Goal: Task Accomplishment & Management: Use online tool/utility

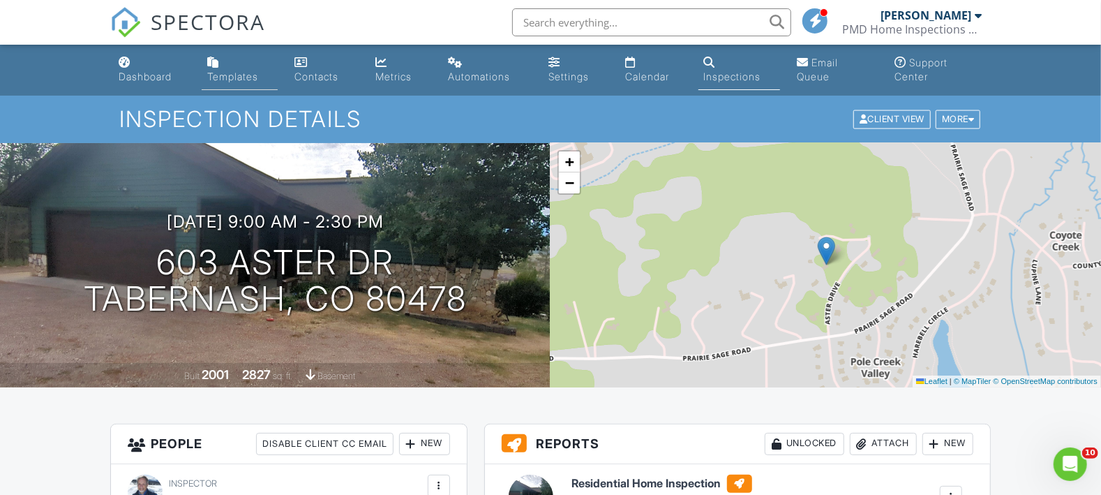
click at [244, 72] on div "Templates" at bounding box center [232, 76] width 51 height 12
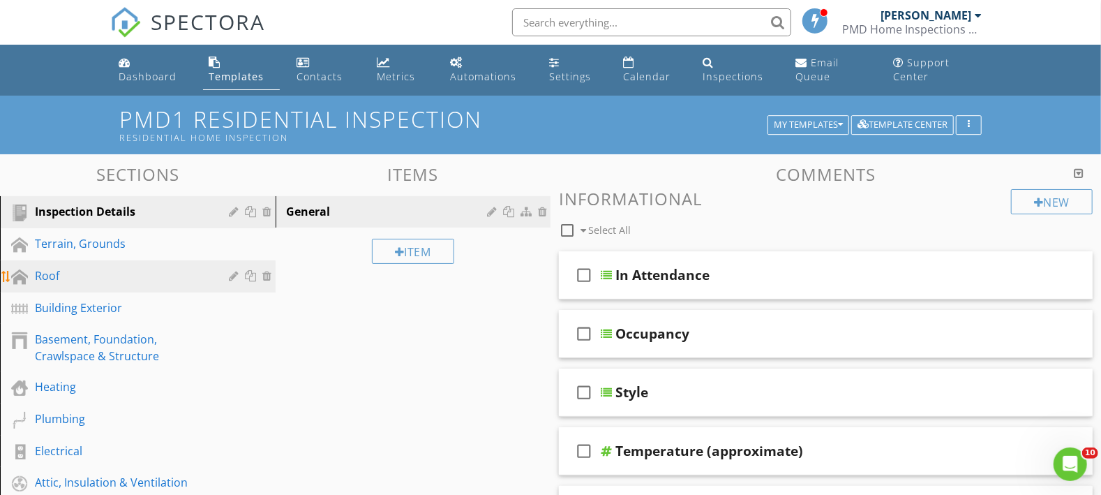
click at [155, 272] on div "Roof" at bounding box center [122, 275] width 174 height 17
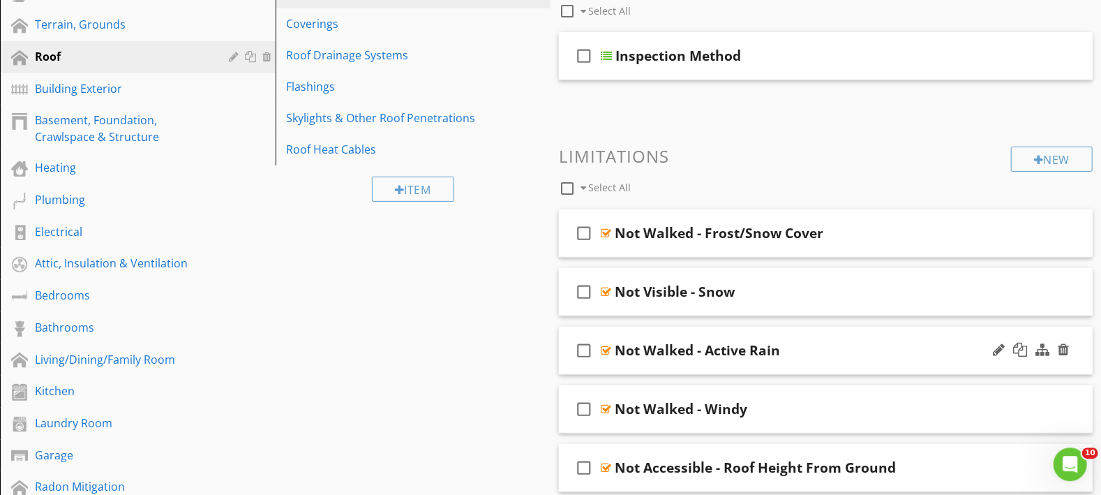
scroll to position [131, 0]
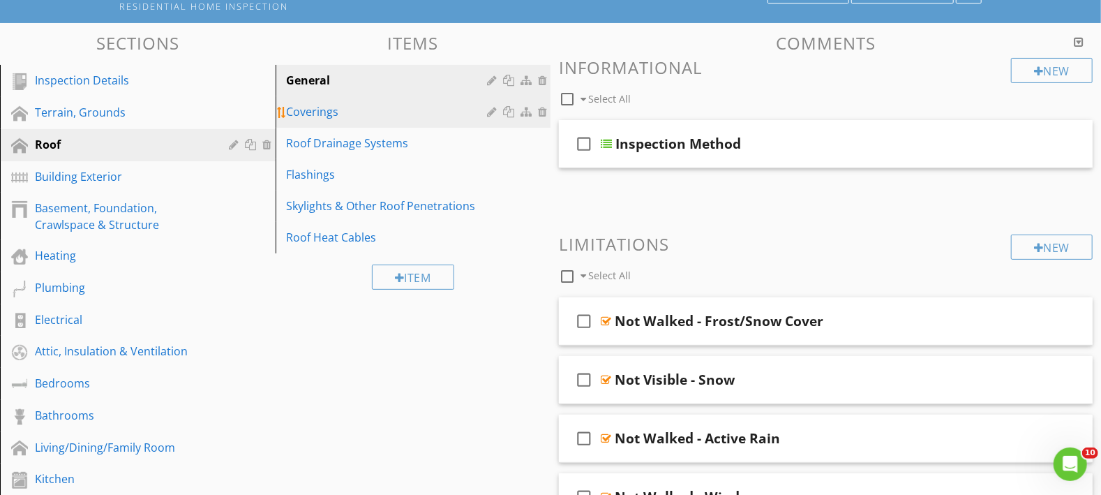
click at [395, 112] on div "Coverings" at bounding box center [389, 111] width 205 height 17
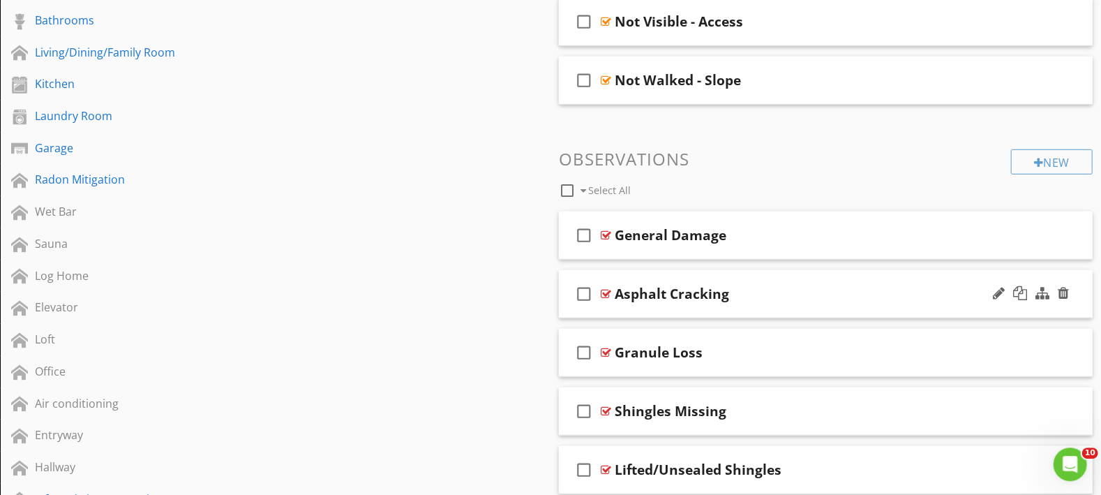
scroll to position [532, 0]
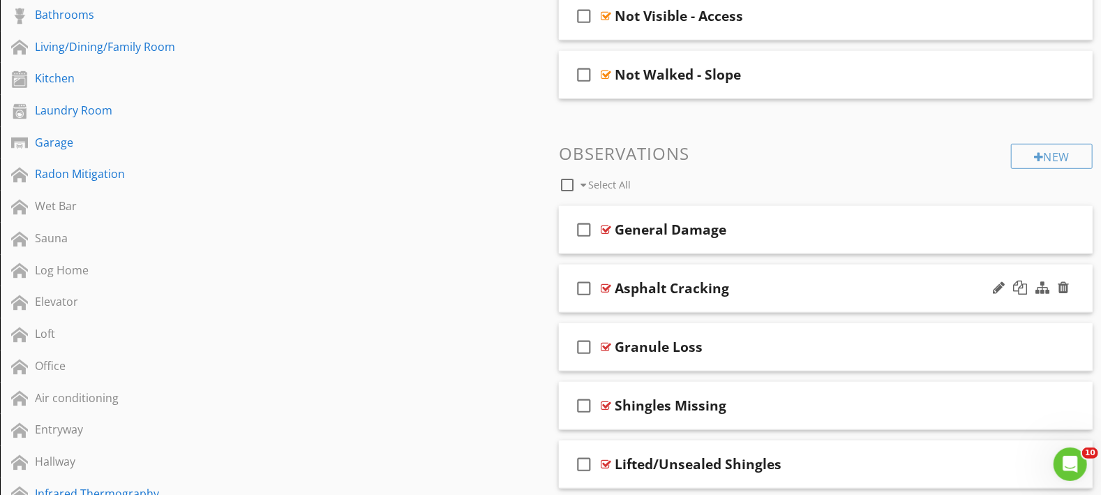
click at [818, 290] on div "Asphalt Cracking" at bounding box center [805, 288] width 380 height 17
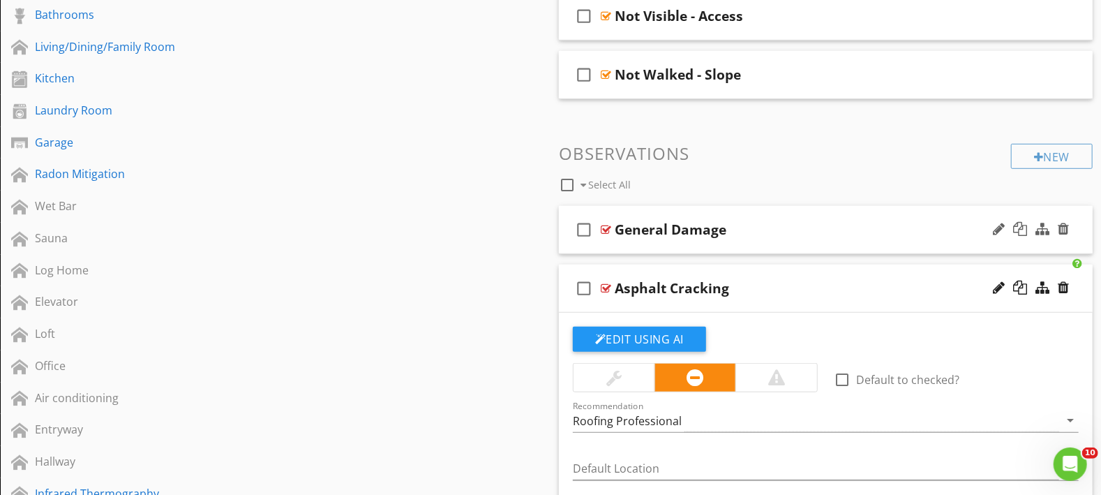
click at [814, 239] on div "check_box_outline_blank General Damage" at bounding box center [826, 230] width 534 height 48
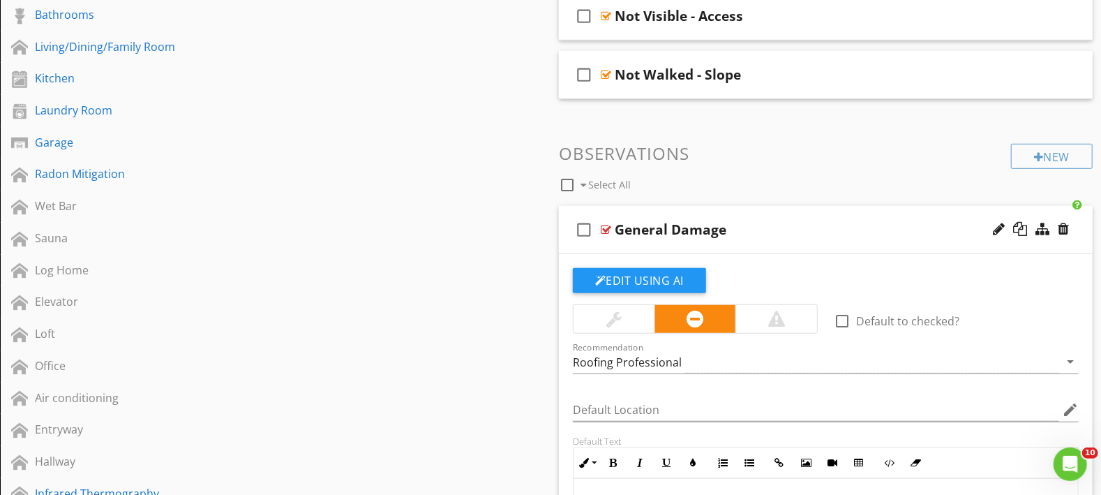
scroll to position [776, 0]
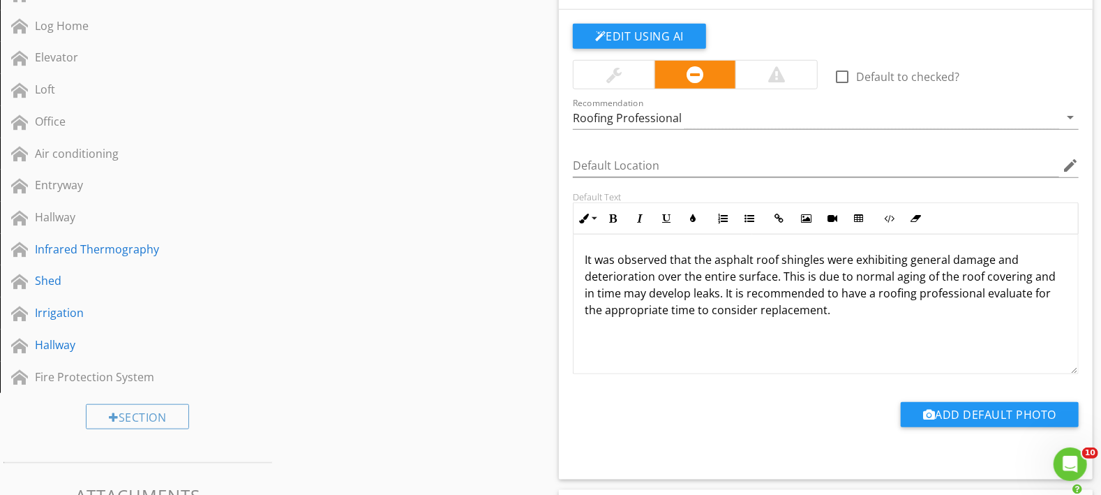
drag, startPoint x: 581, startPoint y: 257, endPoint x: 845, endPoint y: 307, distance: 268.5
click at [845, 307] on div "It was observed that the asphalt roof shingles were exhibiting general damage a…" at bounding box center [825, 304] width 504 height 140
copy p "It was observed that the asphalt roof shingles were exhibiting general damage a…"
click at [669, 39] on button "Edit Using AI" at bounding box center [639, 36] width 133 height 25
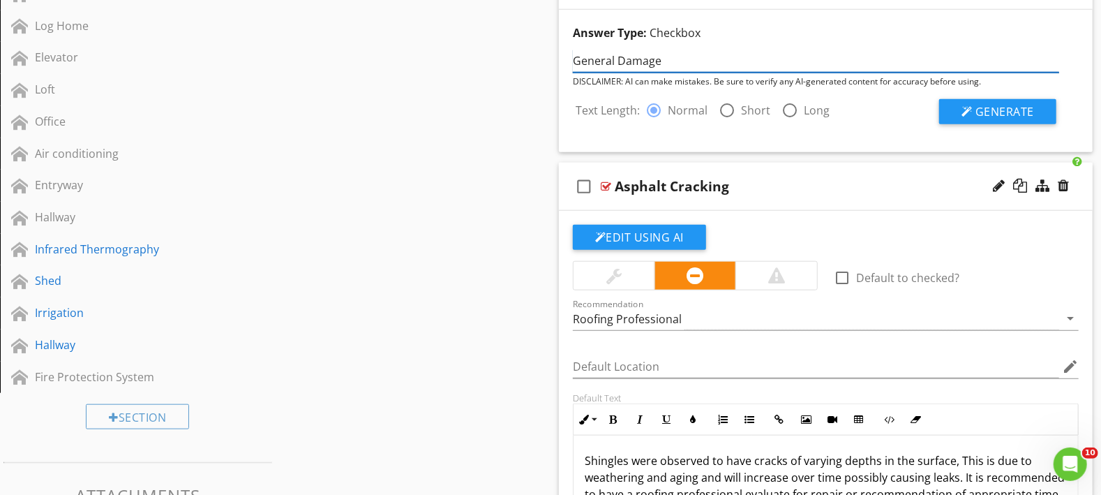
click at [797, 59] on input "General Damage" at bounding box center [816, 61] width 486 height 23
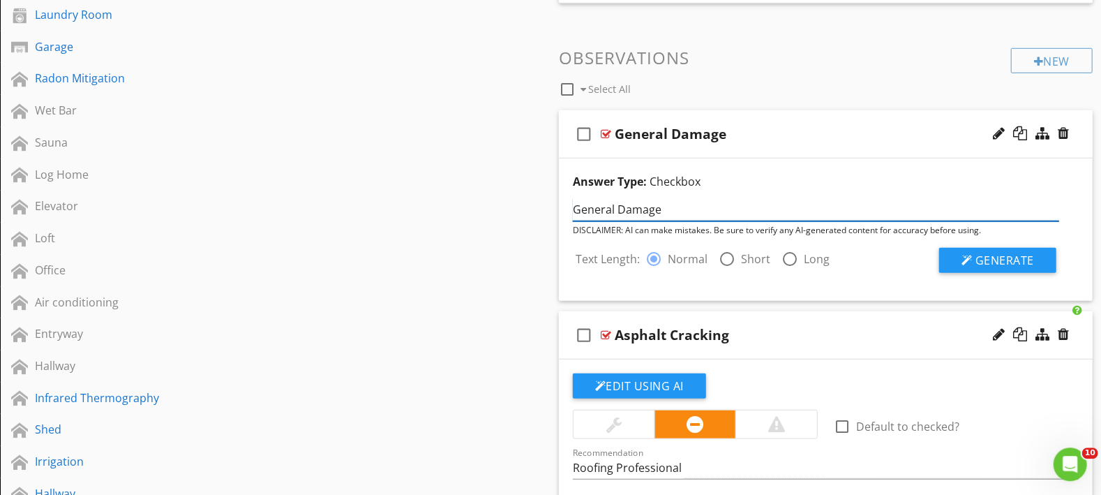
scroll to position [532, 0]
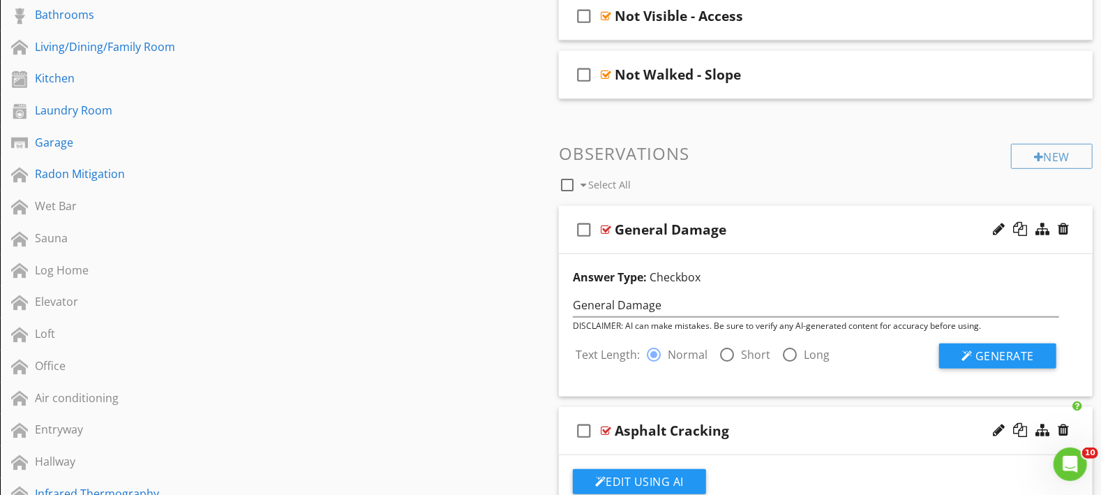
click at [762, 229] on div "General Damage" at bounding box center [805, 229] width 380 height 17
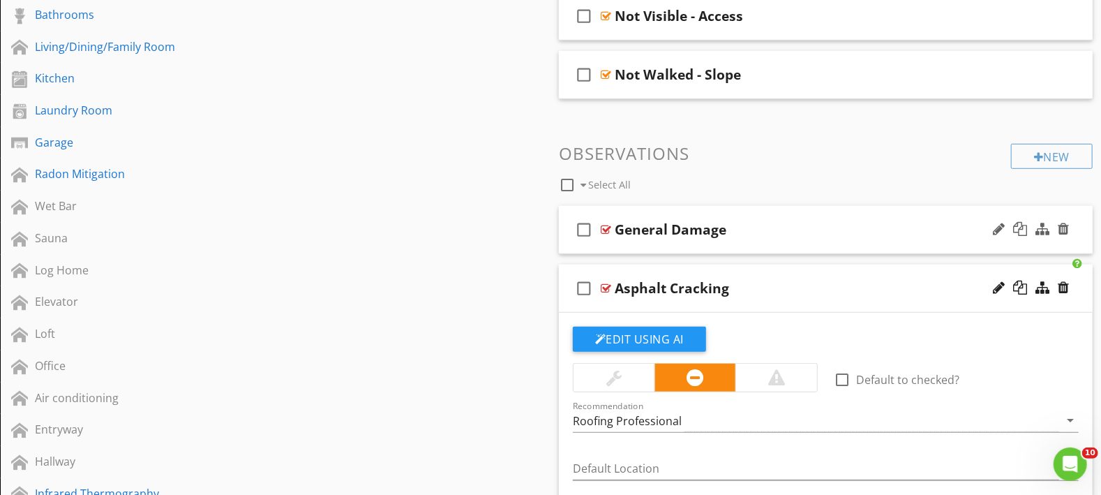
click at [762, 237] on div "General Damage" at bounding box center [805, 229] width 380 height 17
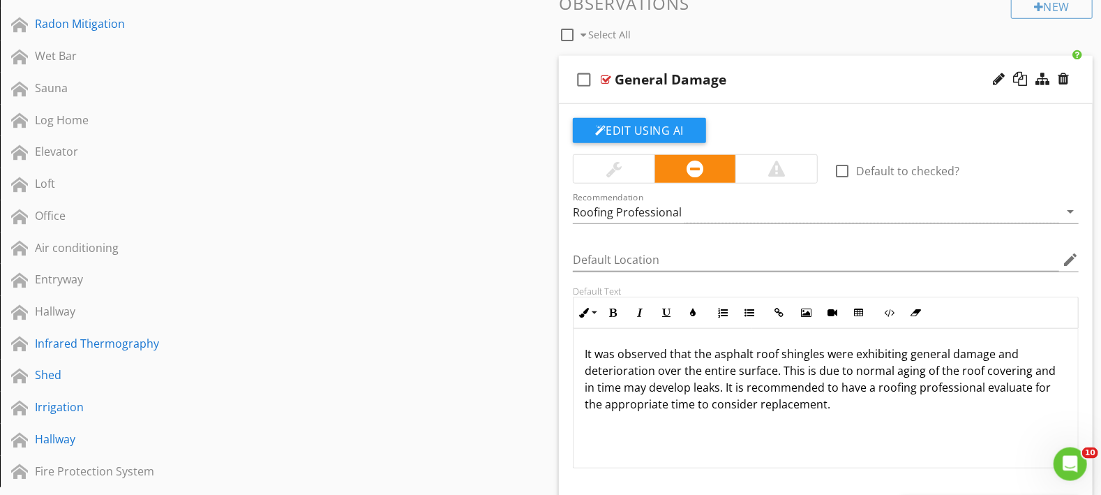
scroll to position [776, 0]
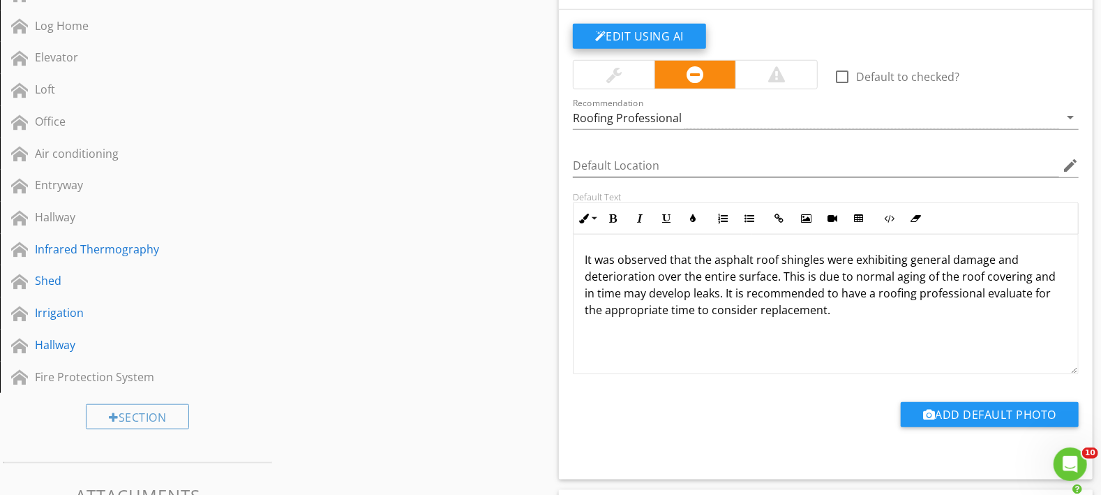
click at [654, 37] on button "Edit Using AI" at bounding box center [639, 36] width 133 height 25
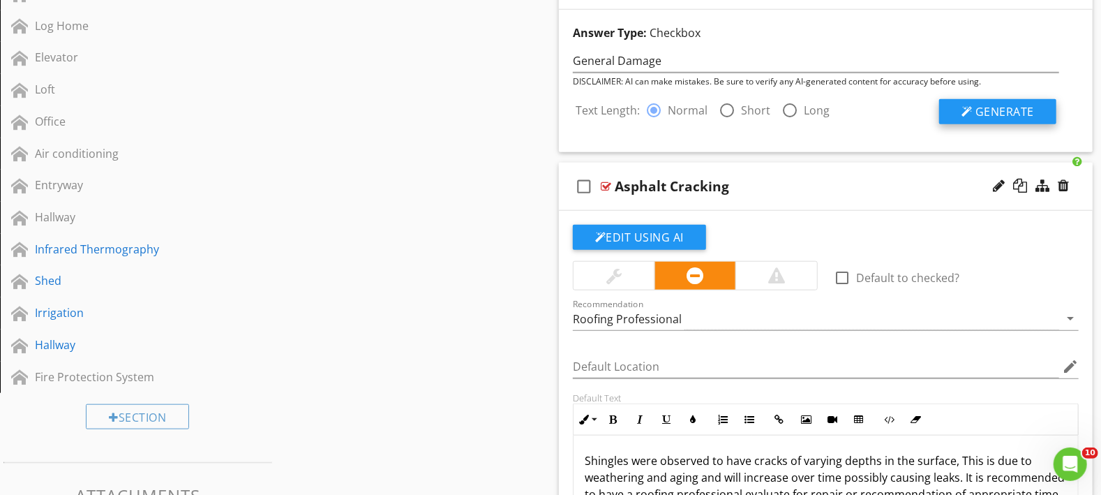
click at [989, 112] on span "Generate" at bounding box center [1004, 111] width 59 height 15
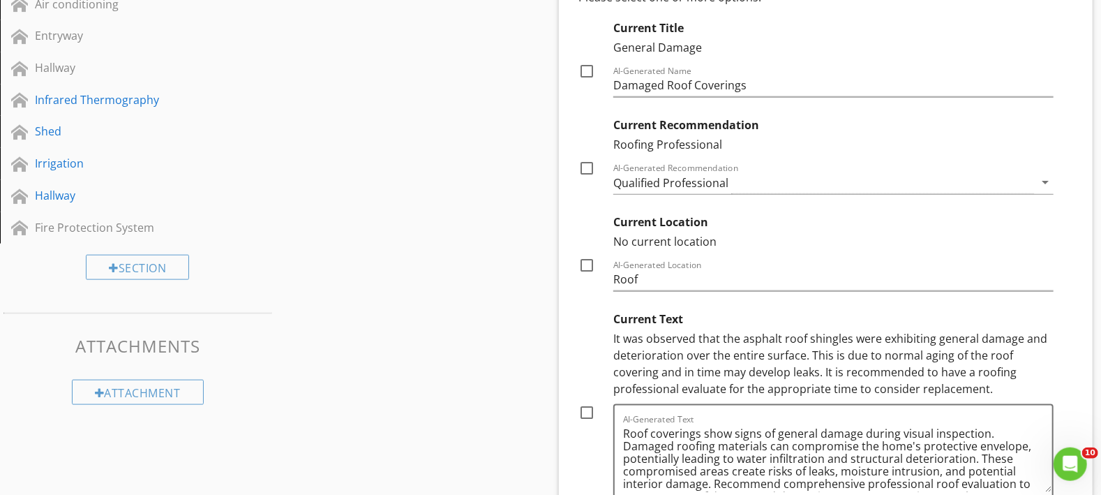
scroll to position [1020, 0]
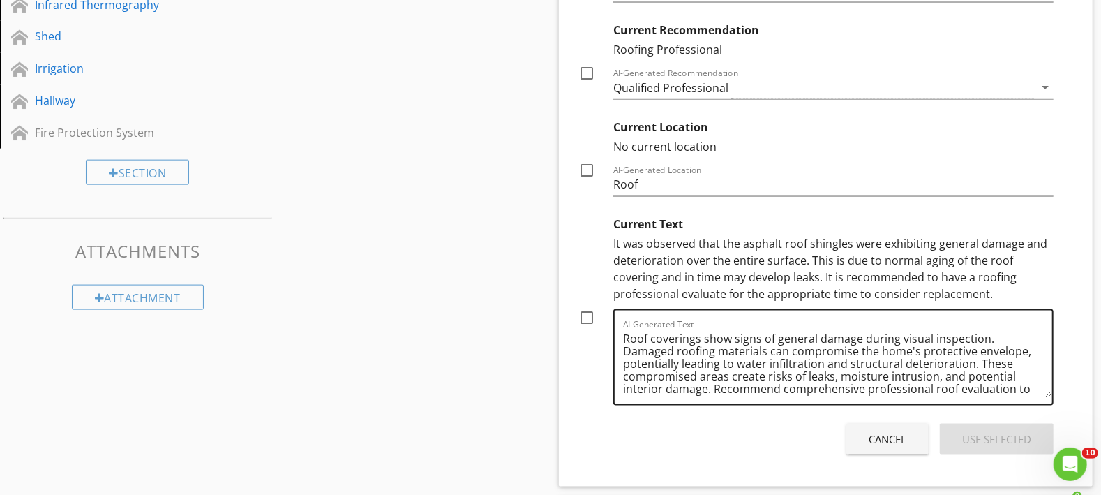
drag, startPoint x: 622, startPoint y: 338, endPoint x: 1028, endPoint y: 400, distance: 410.8
click at [1028, 400] on div "AI-Generated Text Roof coverings show signs of general damage during visual ins…" at bounding box center [833, 357] width 440 height 96
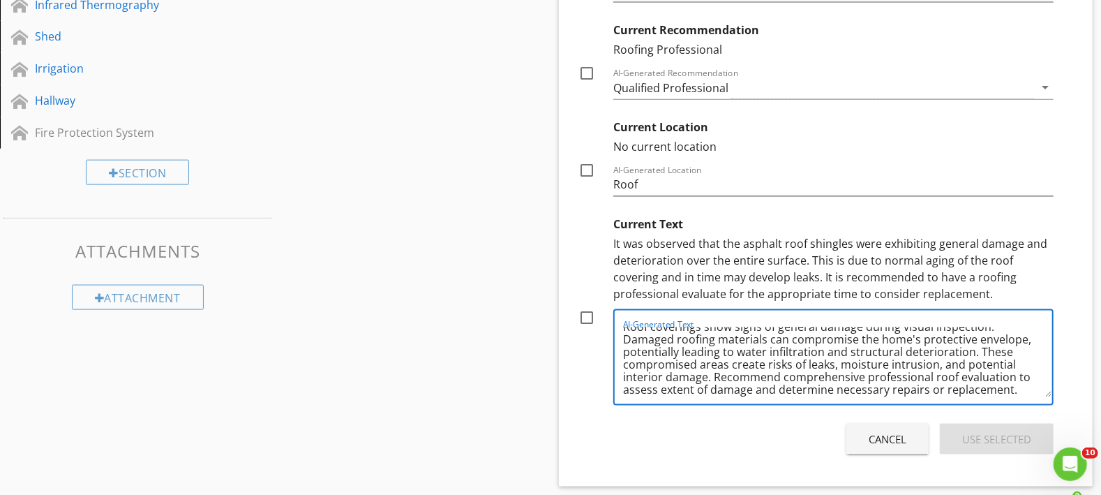
scroll to position [16, 0]
drag, startPoint x: 623, startPoint y: 336, endPoint x: 938, endPoint y: 352, distance: 315.0
click at [938, 352] on div "AI-Generated Text Roof coverings show signs of general damage during visual ins…" at bounding box center [833, 357] width 440 height 96
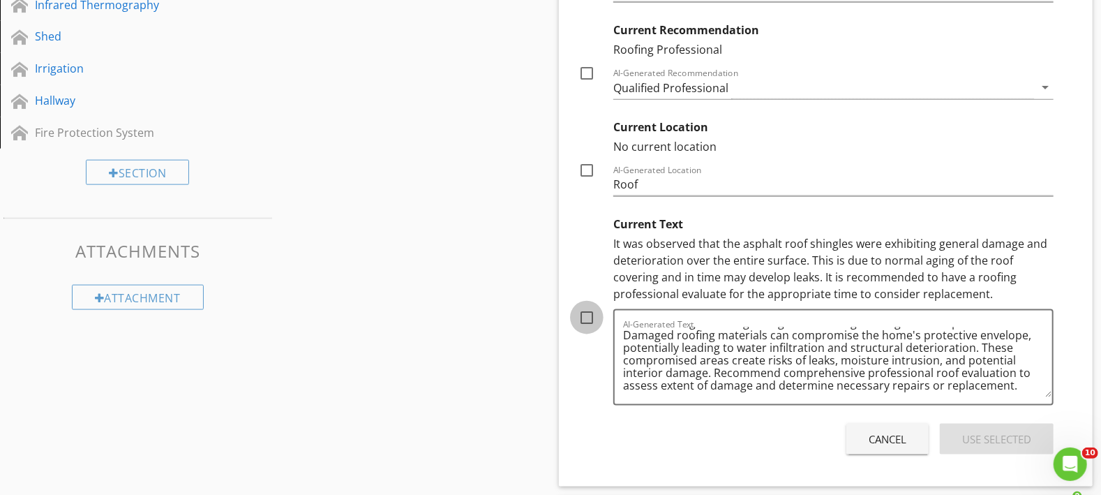
click at [590, 316] on div at bounding box center [587, 318] width 24 height 24
checkbox input "true"
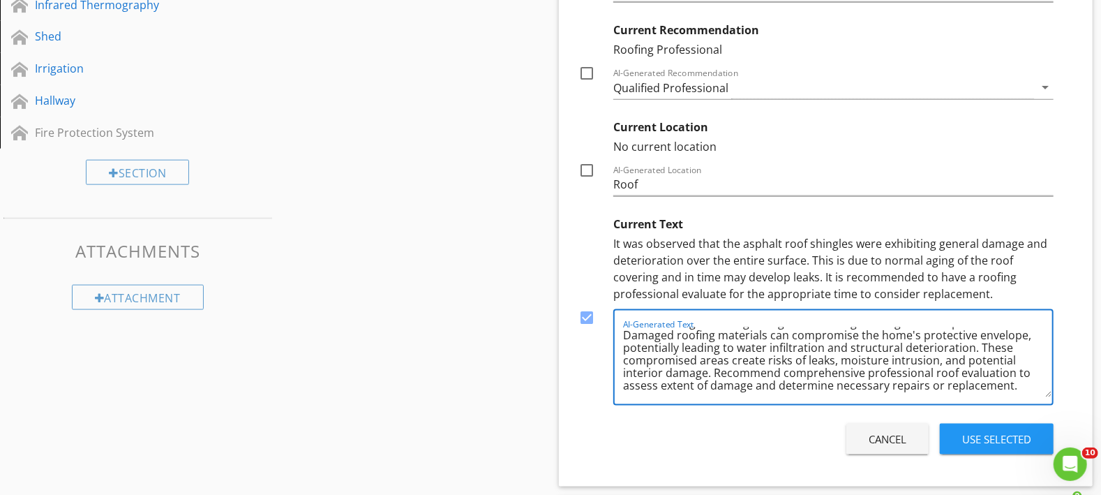
drag, startPoint x: 623, startPoint y: 331, endPoint x: 1018, endPoint y: 407, distance: 402.0
click at [1018, 397] on textarea "Roof coverings show signs of general damage during visual inspection. Damaged r…" at bounding box center [837, 362] width 429 height 70
